Goal: Information Seeking & Learning: Learn about a topic

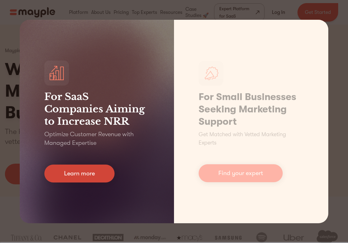
click at [71, 178] on link "Learn more" at bounding box center [79, 173] width 70 height 18
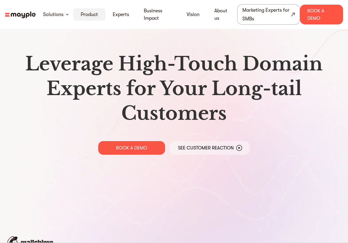
click at [91, 13] on link "Product" at bounding box center [89, 14] width 17 height 7
